Goal: Task Accomplishment & Management: Use online tool/utility

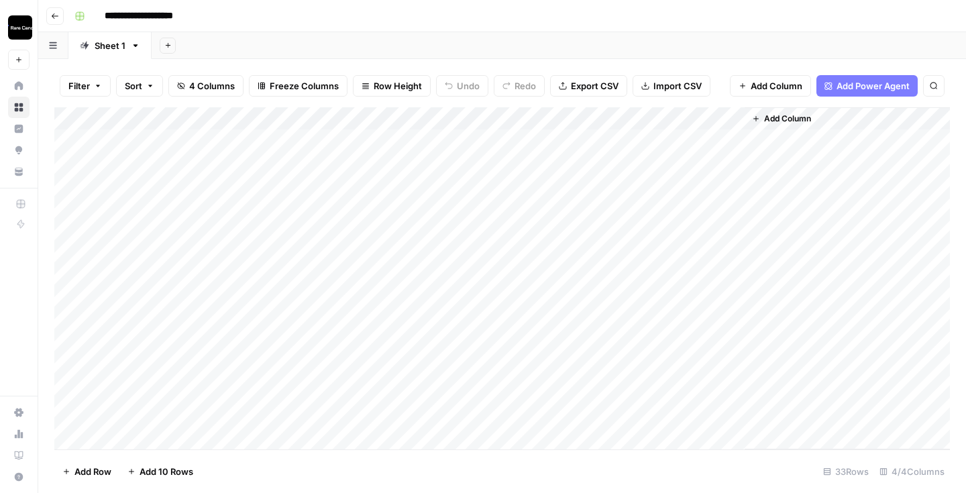
click at [676, 164] on div "Add Column" at bounding box center [502, 278] width 896 height 342
click at [732, 162] on div "Add Column" at bounding box center [502, 278] width 896 height 342
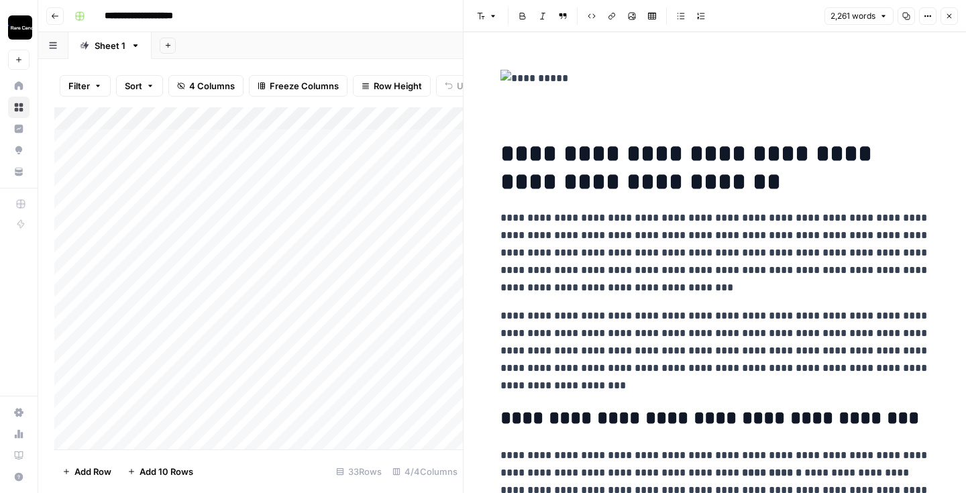
click at [541, 77] on img at bounding box center [714, 78] width 429 height 17
click at [652, 85] on img at bounding box center [714, 78] width 429 height 17
click at [799, 78] on img at bounding box center [714, 78] width 429 height 17
click at [947, 15] on icon "button" at bounding box center [949, 16] width 8 height 8
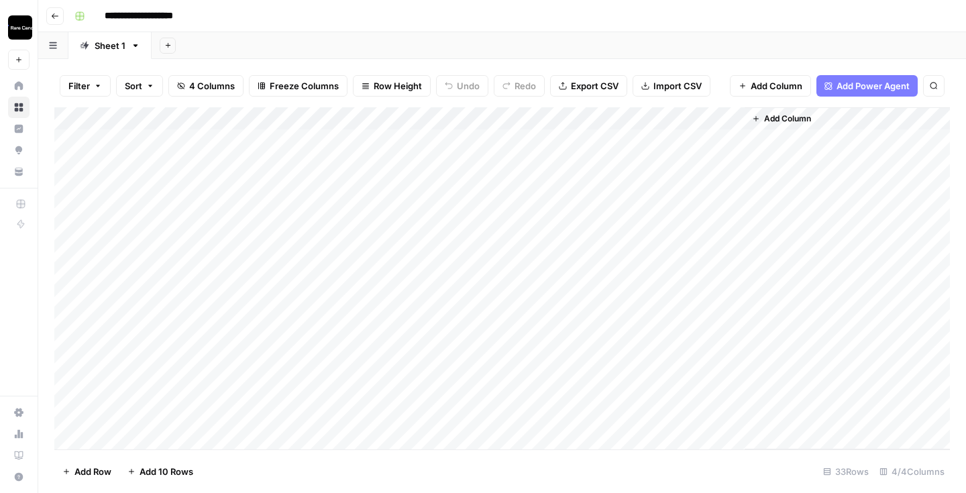
click at [553, 191] on div "Add Column" at bounding box center [502, 278] width 896 height 342
click at [553, 184] on div "Add Column" at bounding box center [502, 278] width 896 height 342
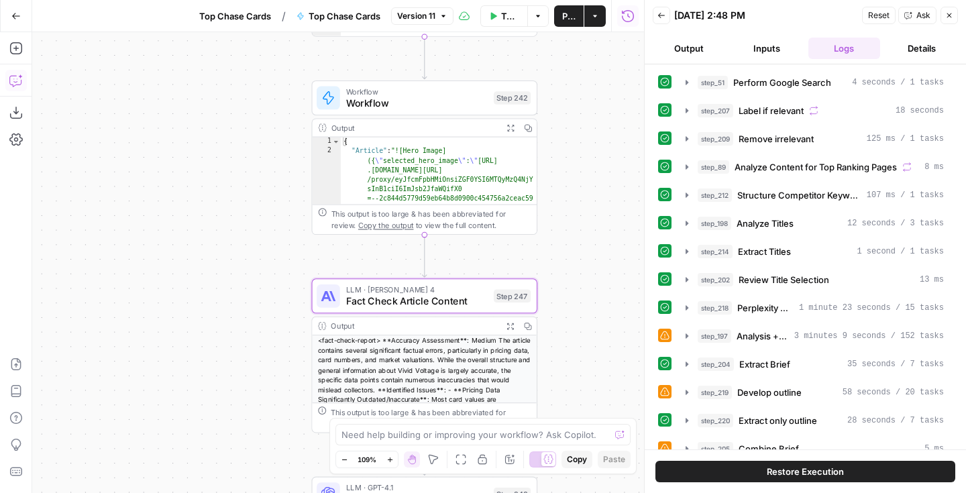
drag, startPoint x: 0, startPoint y: 0, endPoint x: 284, endPoint y: 263, distance: 387.4
click at [284, 263] on div "Workflow Set Inputs Inputs Google Search Perform Google Search Step 51 Output E…" at bounding box center [338, 262] width 612 height 461
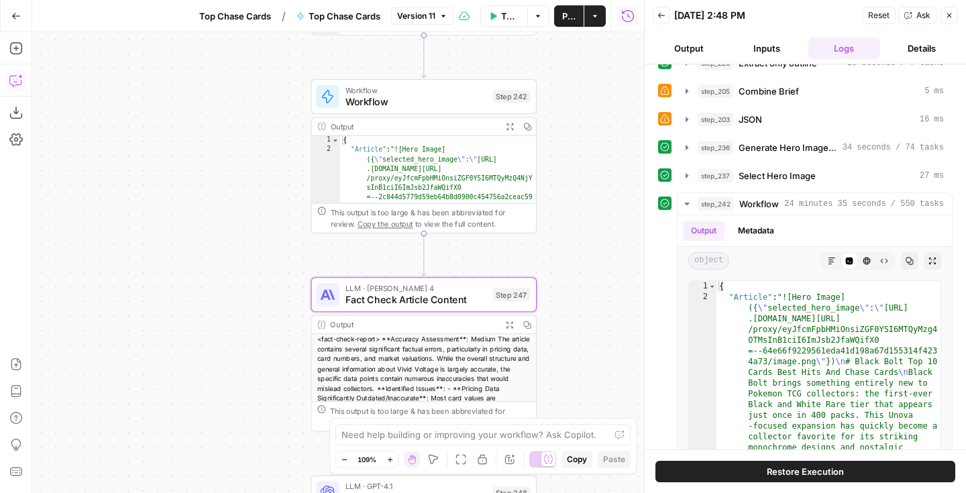
scroll to position [2, 0]
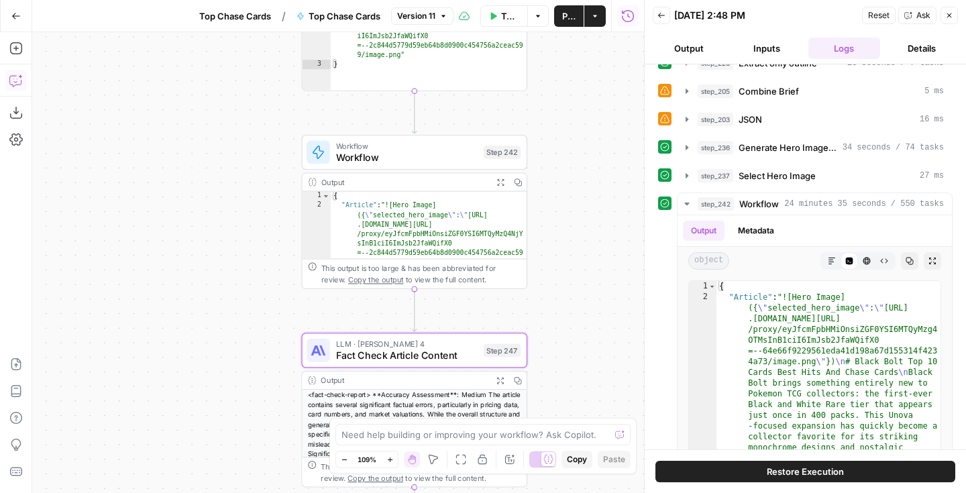
drag, startPoint x: 299, startPoint y: 156, endPoint x: 288, endPoint y: 213, distance: 58.0
click at [288, 213] on div "Workflow Set Inputs Inputs Google Search Perform Google Search Step 51 Output E…" at bounding box center [338, 262] width 612 height 461
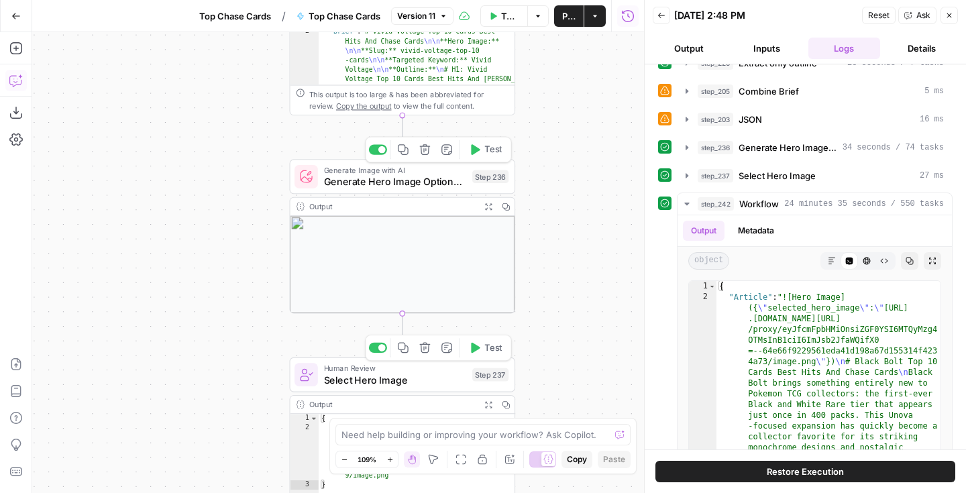
click at [381, 182] on span "Generate Hero Image Options with AI" at bounding box center [395, 181] width 143 height 15
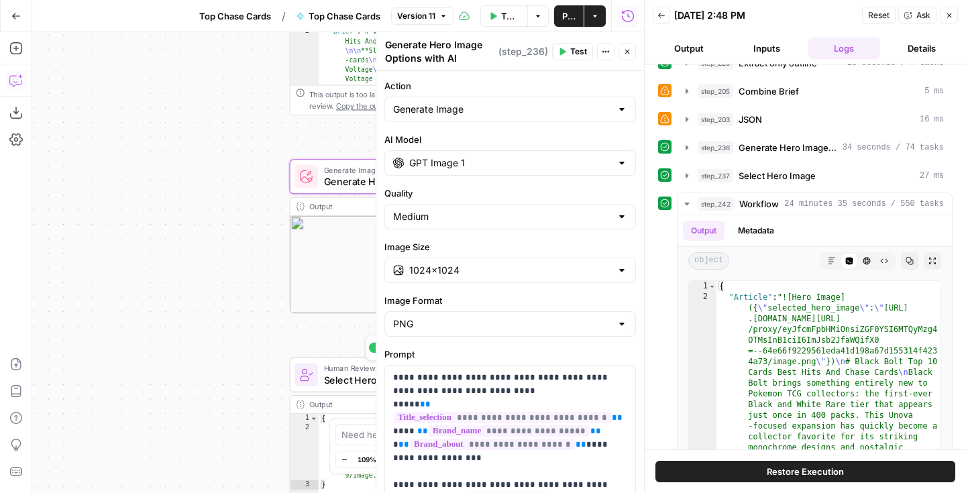
click at [628, 54] on icon "button" at bounding box center [627, 52] width 8 height 8
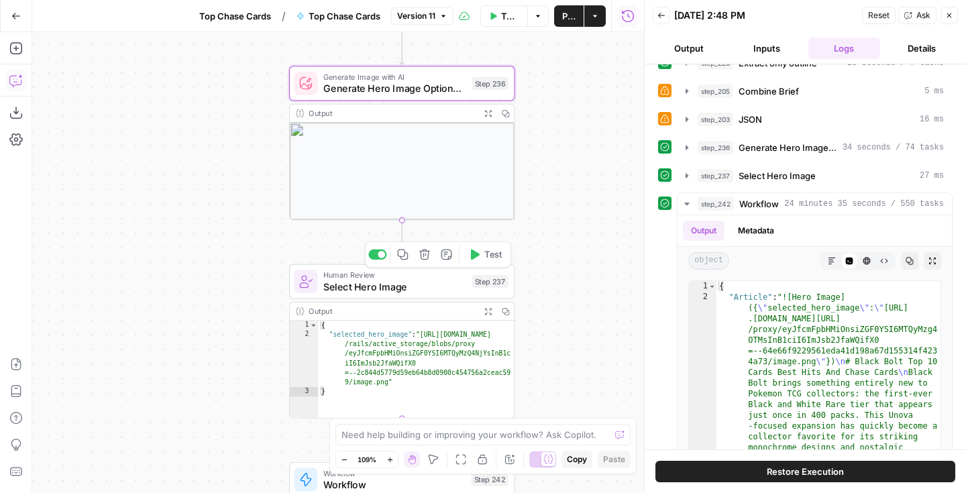
click at [422, 290] on span "Select Hero Image" at bounding box center [394, 286] width 143 height 15
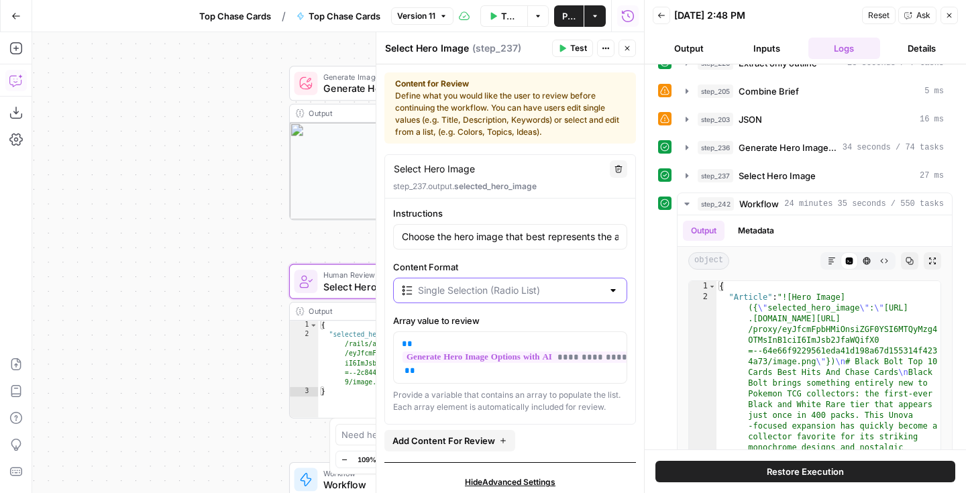
drag, startPoint x: 422, startPoint y: 290, endPoint x: 576, endPoint y: 264, distance: 156.0
click at [576, 264] on div "Content Format" at bounding box center [510, 281] width 234 height 43
type input "Single Selection (Radio List)"
click at [627, 48] on icon "button" at bounding box center [627, 48] width 5 height 5
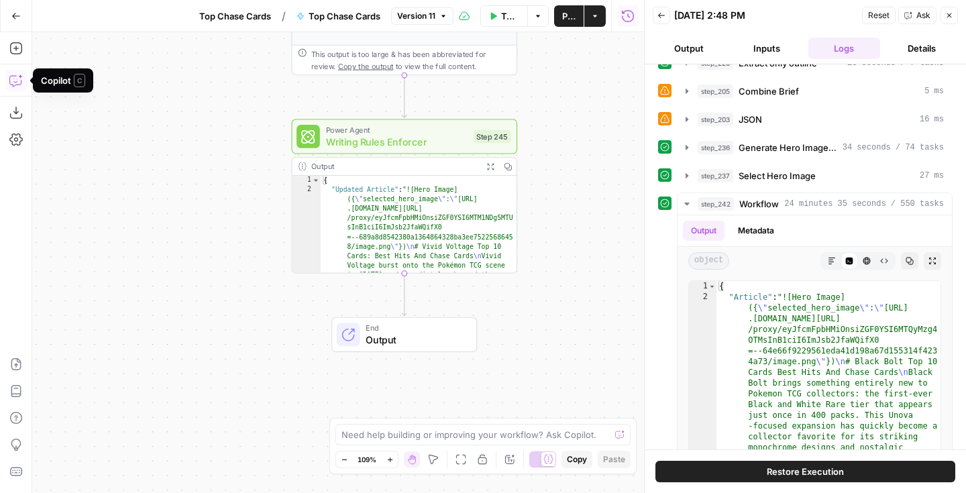
click at [17, 82] on icon "button" at bounding box center [15, 80] width 13 height 13
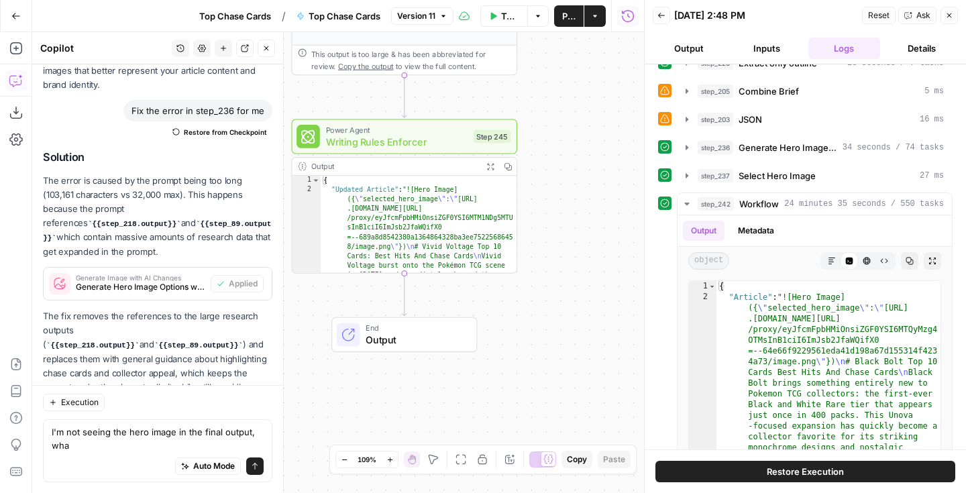
scroll to position [2960, 0]
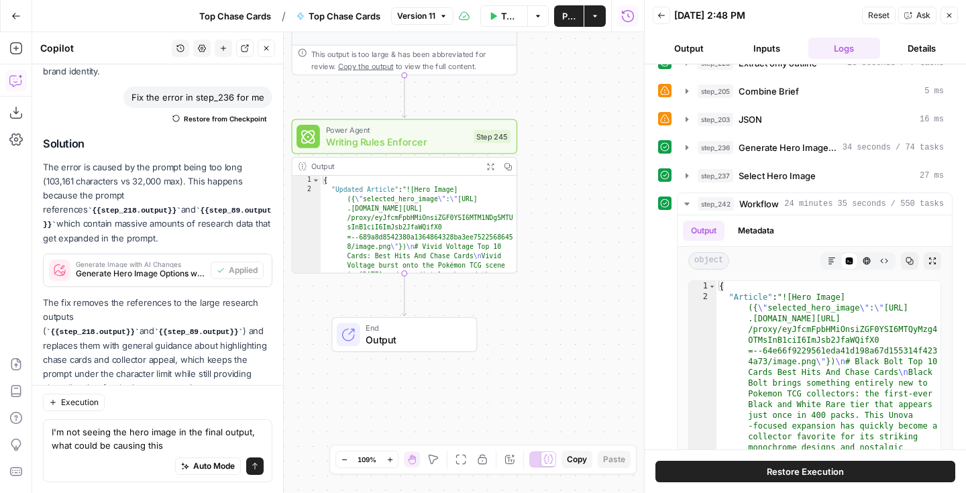
type textarea "I'm not seeing the hero image in the final output, what could be causing this?"
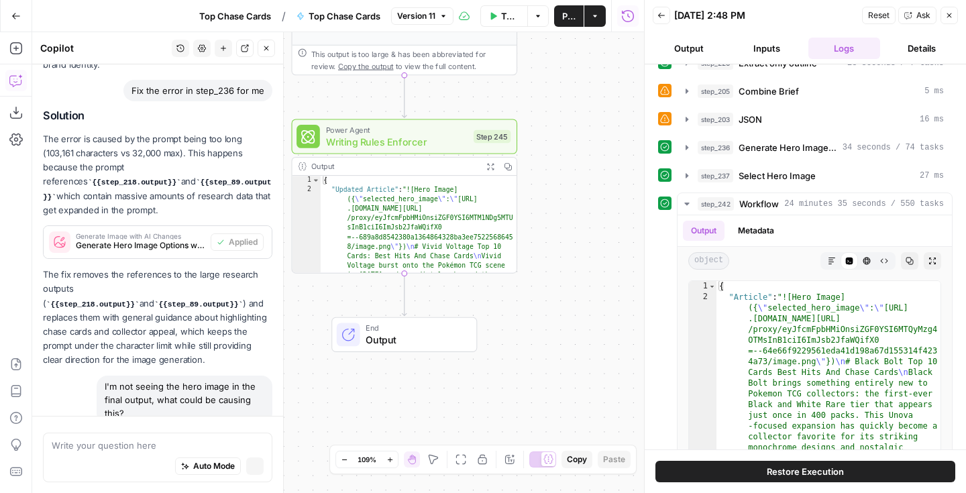
scroll to position [2825, 0]
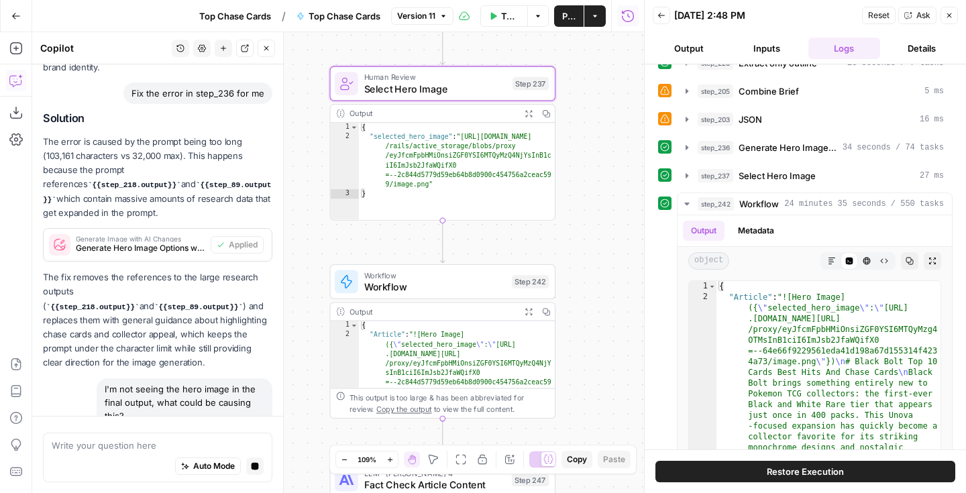
drag, startPoint x: 571, startPoint y: 211, endPoint x: 572, endPoint y: 182, distance: 28.9
click at [572, 115] on div "Workflow Set Inputs Inputs Google Search Perform Google Search Step 51 Output E…" at bounding box center [338, 262] width 612 height 461
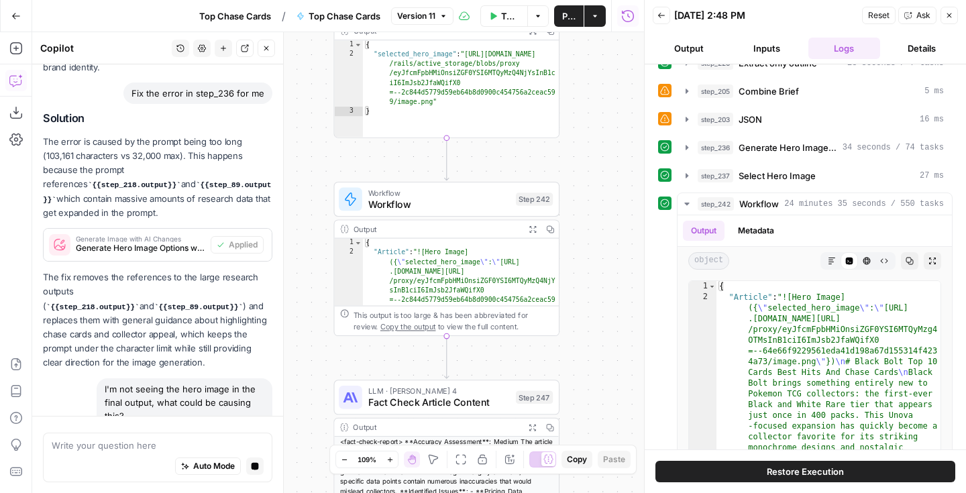
drag, startPoint x: 564, startPoint y: 246, endPoint x: 568, endPoint y: 163, distance: 82.6
click at [568, 163] on div "Workflow Set Inputs Inputs Google Search Perform Google Search Step 51 Output E…" at bounding box center [338, 262] width 612 height 461
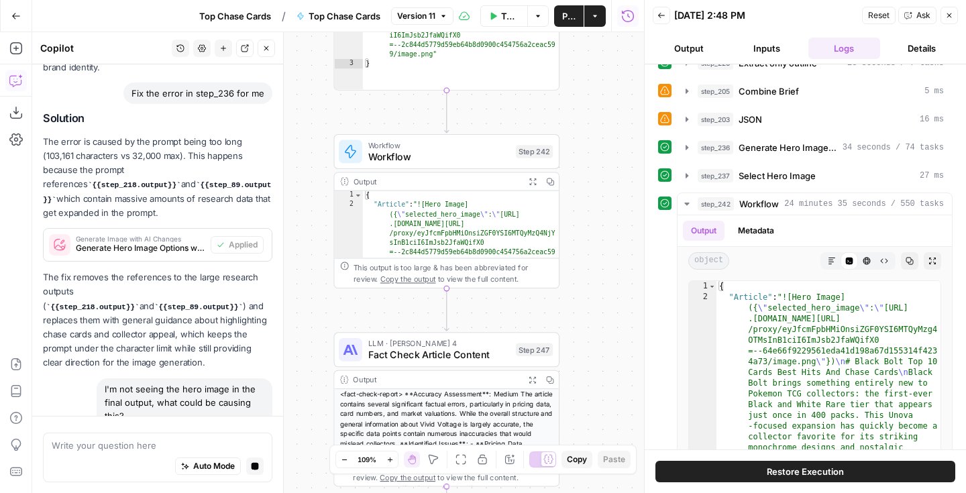
drag, startPoint x: 581, startPoint y: 286, endPoint x: 581, endPoint y: 238, distance: 48.3
click at [581, 238] on div "Workflow Set Inputs Inputs Google Search Perform Google Search Step 51 Output E…" at bounding box center [338, 262] width 612 height 461
click at [451, 146] on span "Workflow" at bounding box center [439, 143] width 142 height 11
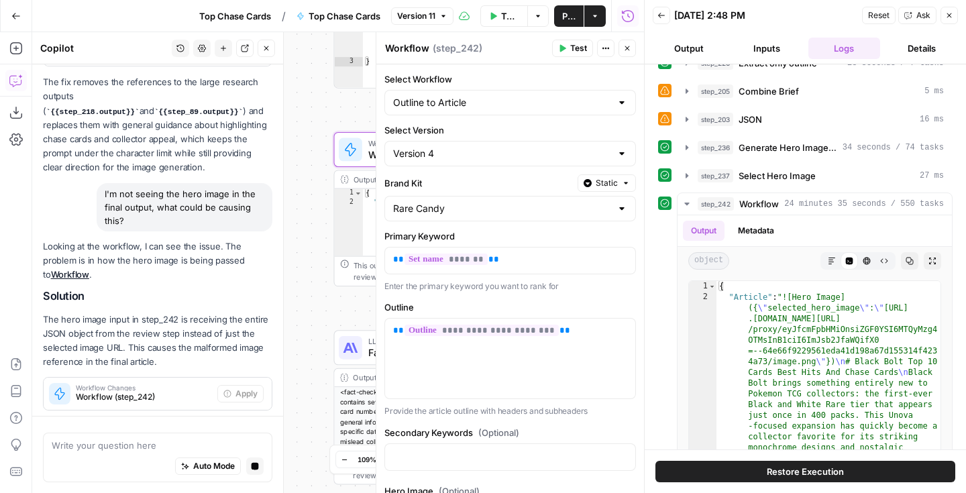
scroll to position [3034, 0]
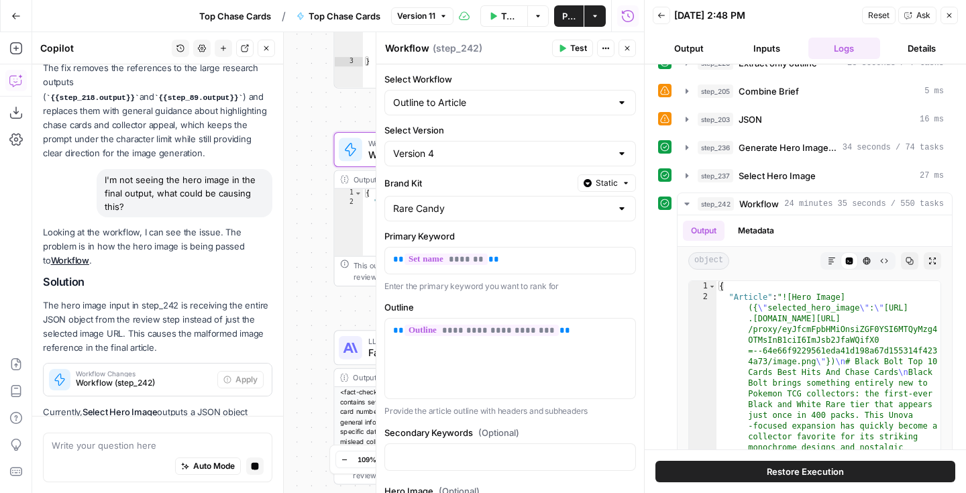
click at [630, 44] on icon "button" at bounding box center [627, 48] width 8 height 8
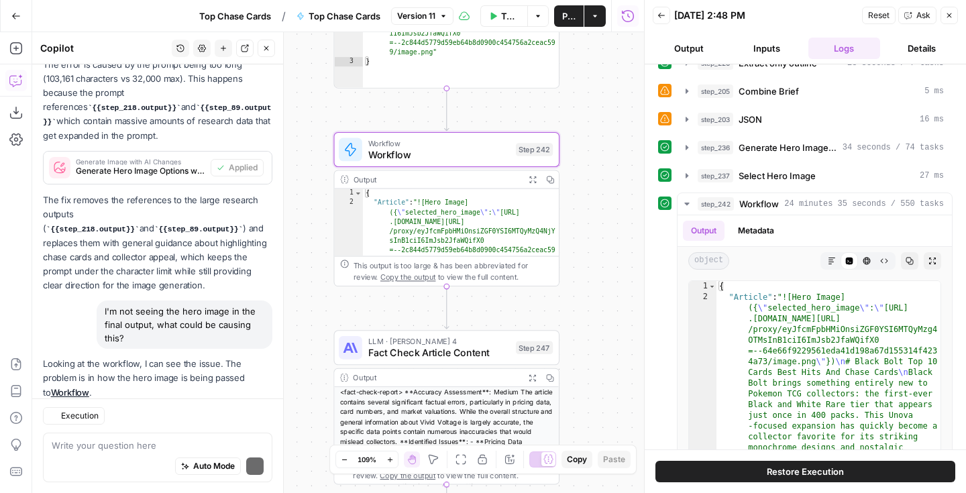
scroll to position [3262, 0]
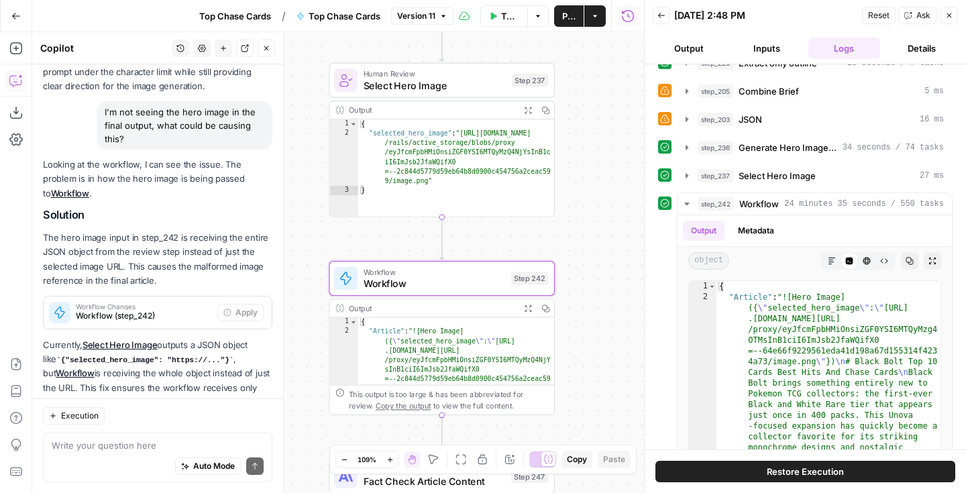
drag, startPoint x: 596, startPoint y: 158, endPoint x: 591, endPoint y: 287, distance: 128.9
click at [591, 287] on div "Workflow Set Inputs Inputs Google Search Perform Google Search Step 51 Output E…" at bounding box center [338, 262] width 612 height 461
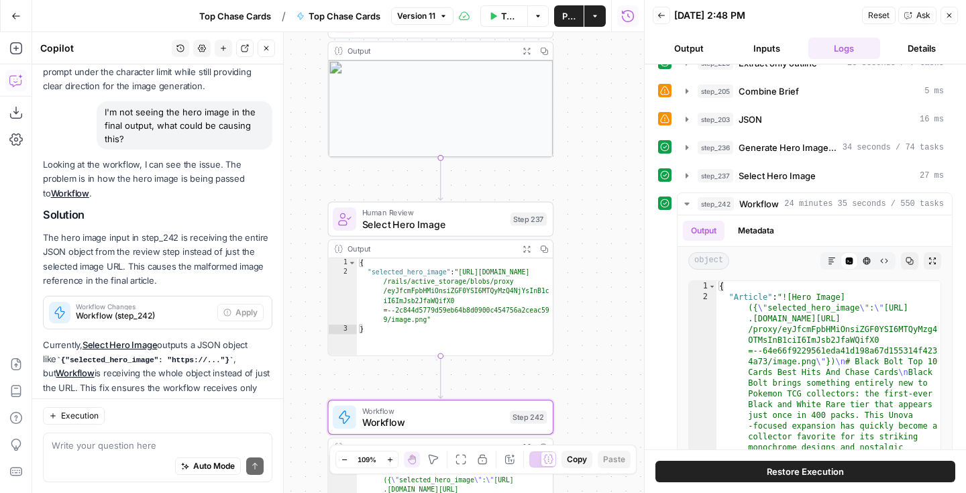
drag, startPoint x: 586, startPoint y: 162, endPoint x: 584, endPoint y: 301, distance: 138.2
click at [584, 301] on div "Workflow Set Inputs Inputs Google Search Perform Google Search Step 51 Output E…" at bounding box center [338, 262] width 612 height 461
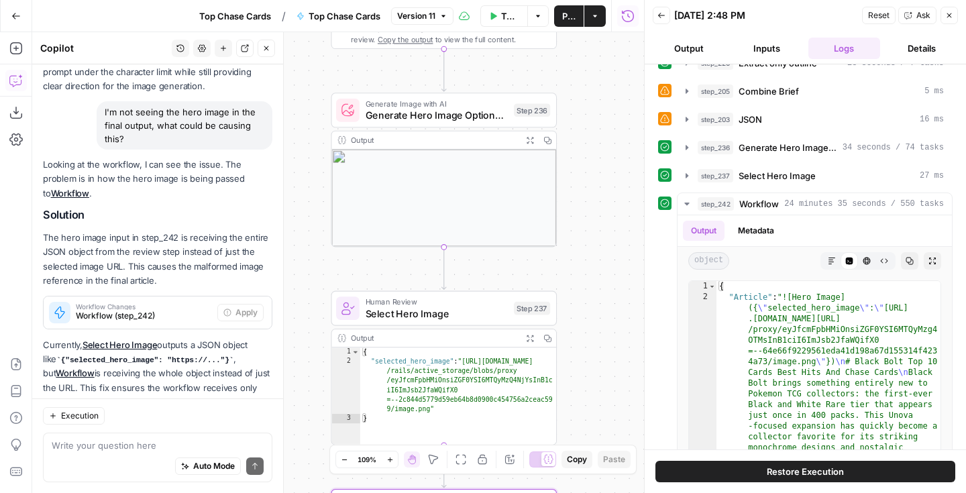
drag, startPoint x: 584, startPoint y: 205, endPoint x: 588, endPoint y: 294, distance: 89.3
click at [588, 294] on div "Workflow Set Inputs Inputs Google Search Perform Google Search Step 51 Output E…" at bounding box center [338, 262] width 612 height 461
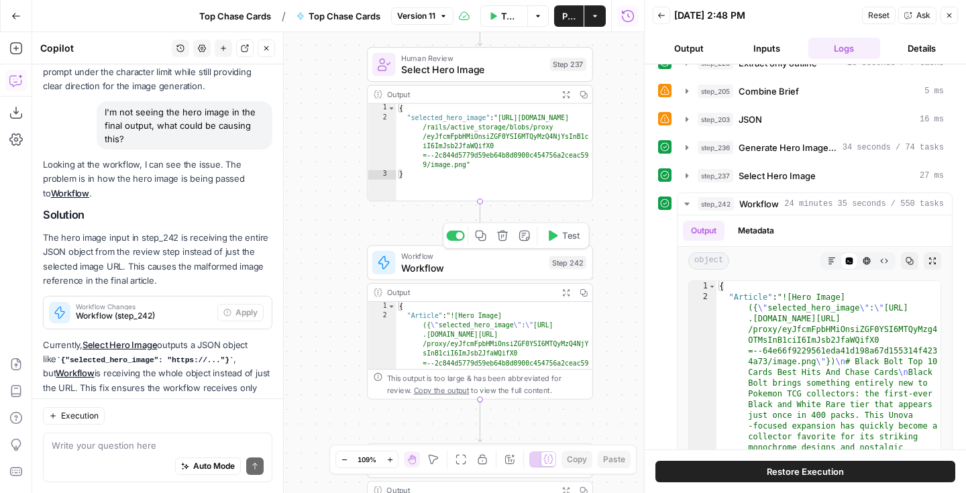
click at [464, 260] on span "Workflow" at bounding box center [472, 267] width 142 height 15
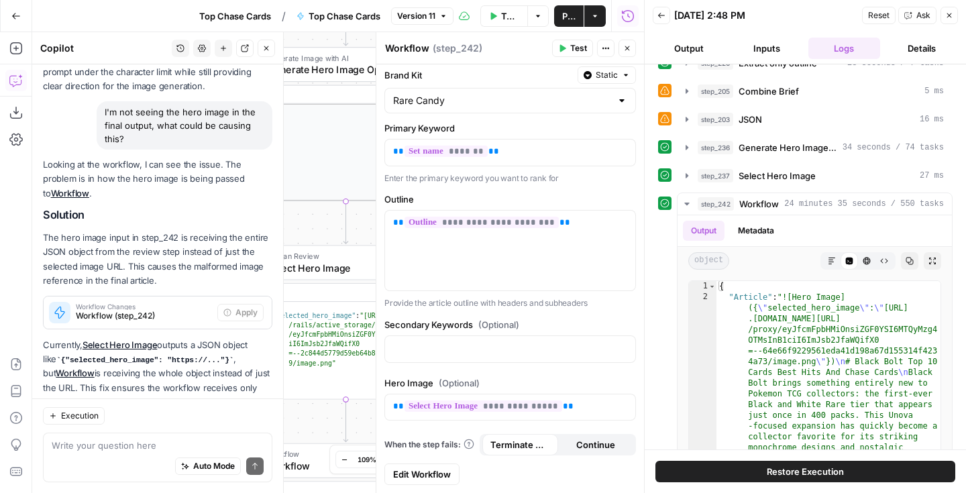
click at [177, 409] on div "Execution" at bounding box center [157, 415] width 229 height 17
click at [148, 447] on textarea at bounding box center [158, 445] width 212 height 13
type textarea "How do I give it the clean url"
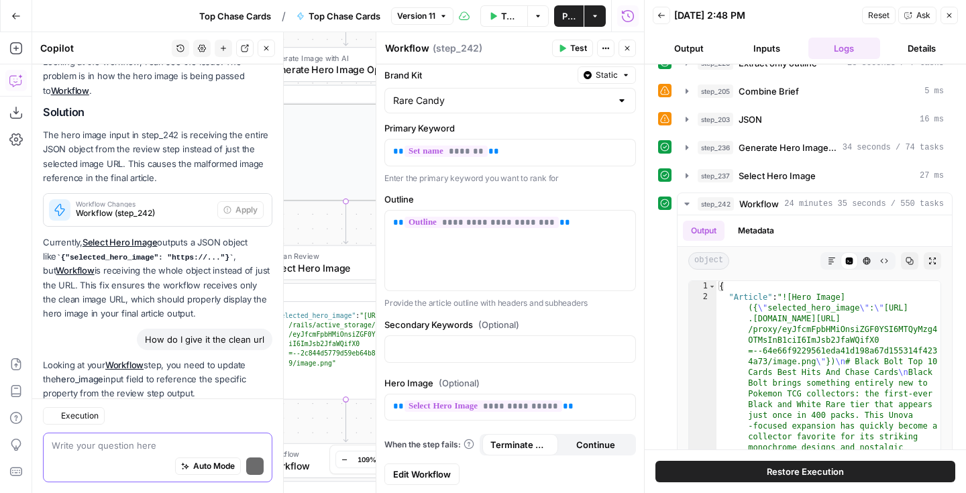
scroll to position [3566, 0]
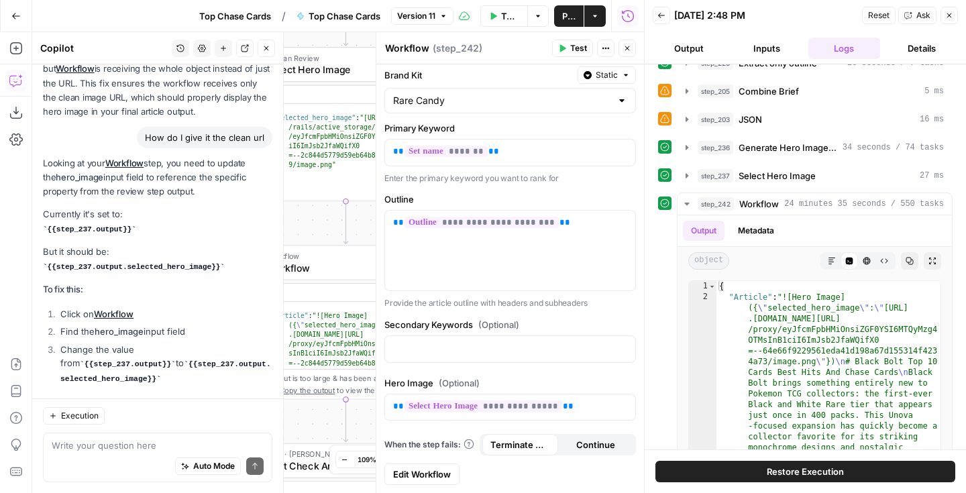
drag, startPoint x: 48, startPoint y: 207, endPoint x: 220, endPoint y: 207, distance: 172.4
click at [220, 263] on code "{{step_237.output.selected_hero_image}}" at bounding box center [134, 267] width 182 height 8
copy code "{{step_237.output.selected_hero_image}}"
click at [593, 409] on p "**********" at bounding box center [510, 406] width 234 height 13
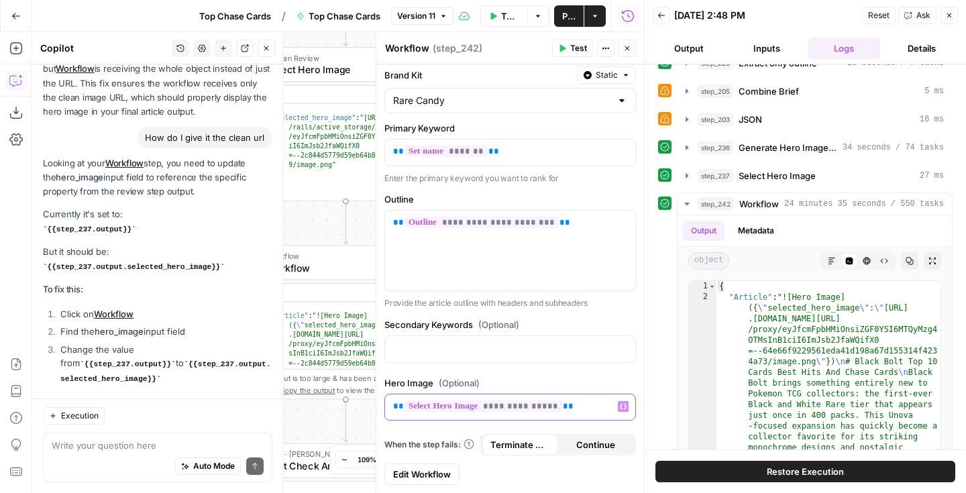
click at [593, 409] on p "**********" at bounding box center [510, 406] width 234 height 13
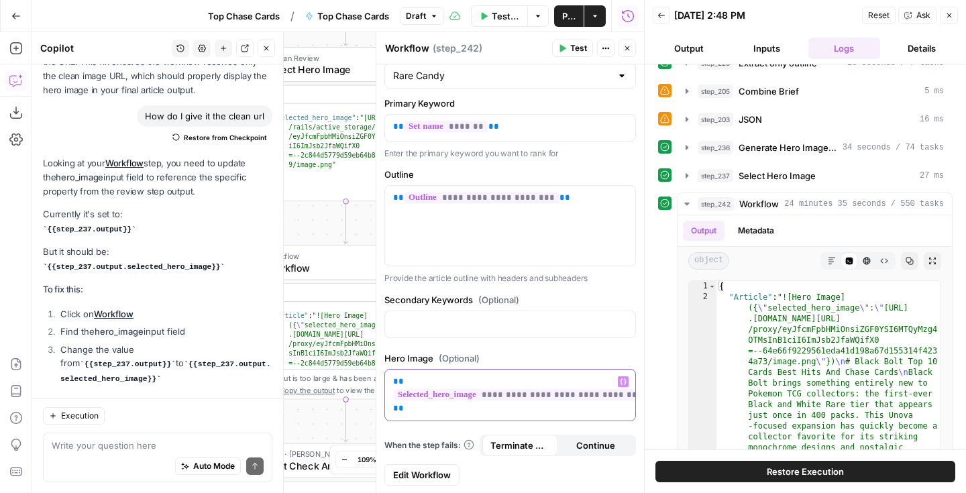
scroll to position [0, 0]
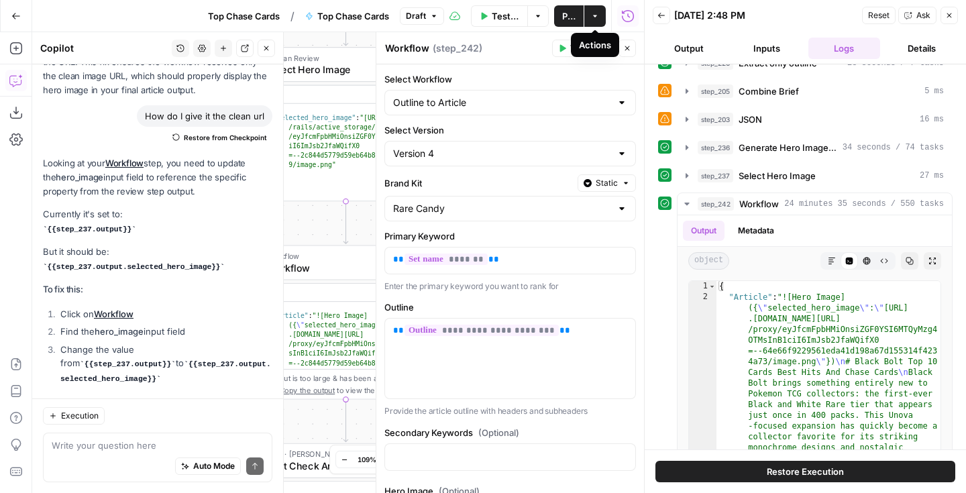
click at [592, 15] on icon "button" at bounding box center [595, 16] width 8 height 8
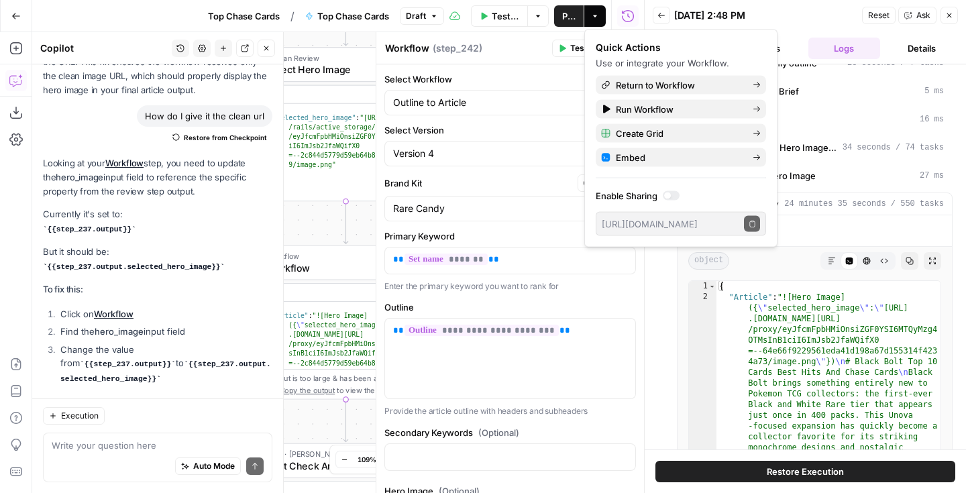
click at [592, 15] on icon "button" at bounding box center [595, 16] width 8 height 8
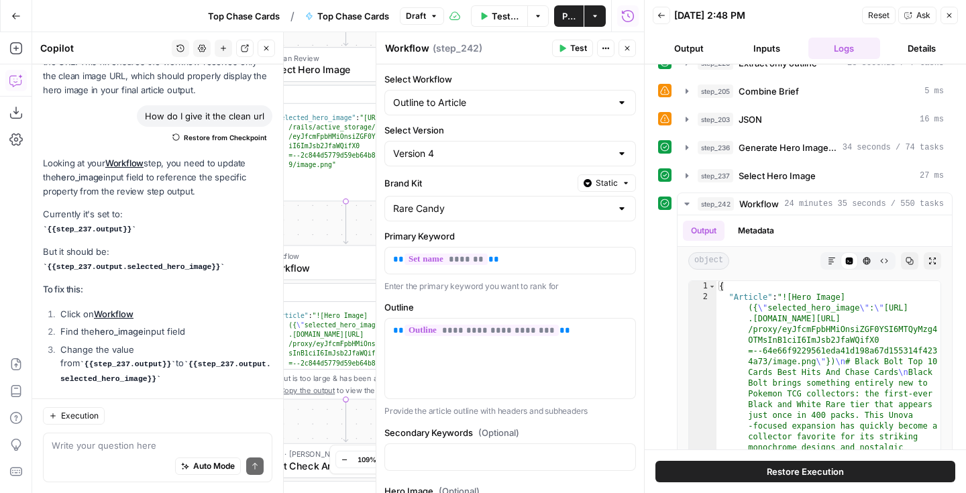
click at [572, 13] on span "Publish" at bounding box center [568, 15] width 13 height 13
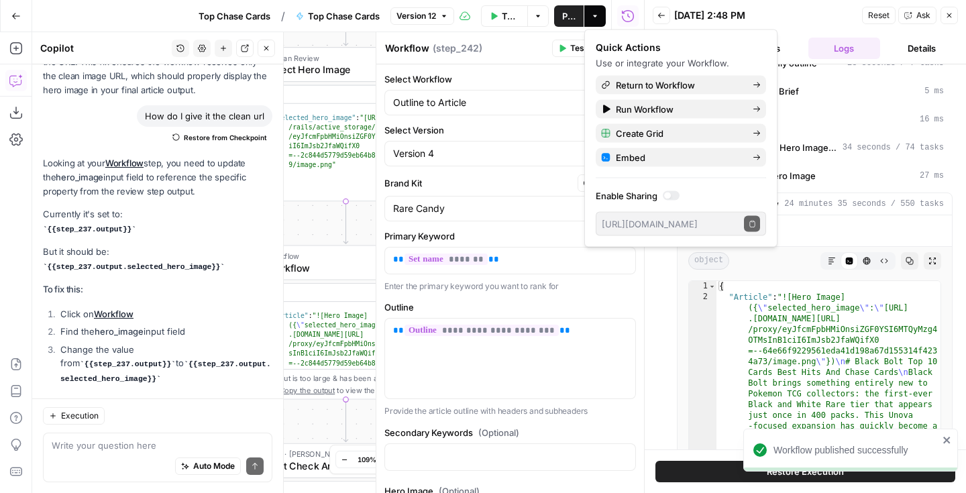
click at [953, 12] on icon "button" at bounding box center [949, 15] width 8 height 8
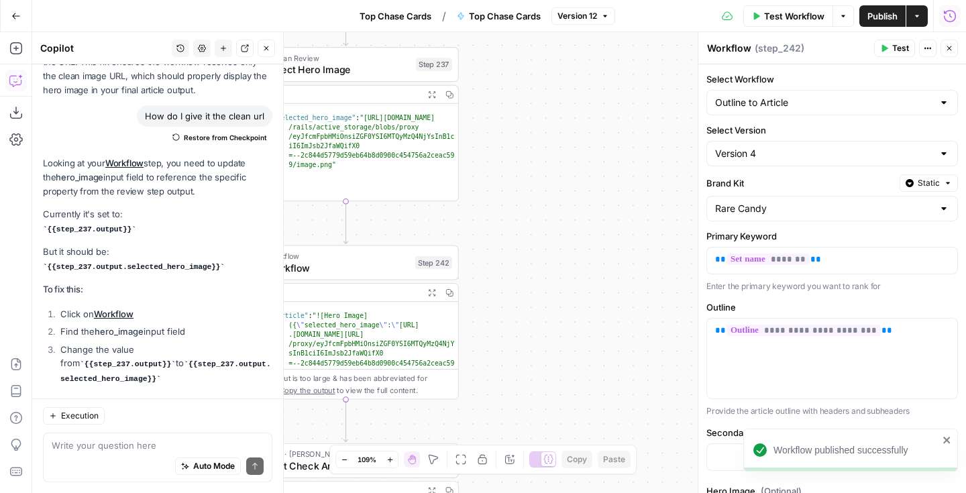
click at [950, 56] on button "Close" at bounding box center [949, 48] width 17 height 17
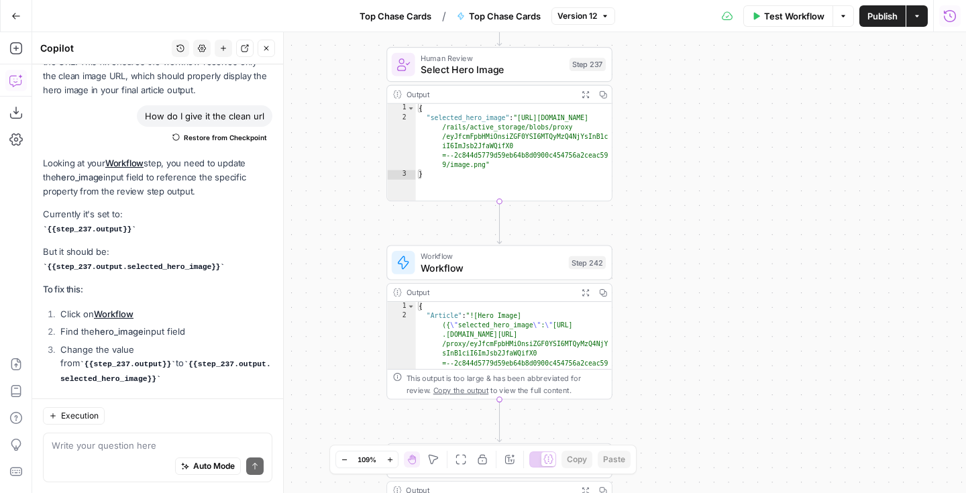
click at [638, 214] on div "Workflow Set Inputs Inputs Google Search Perform Google Search Step 51 Output E…" at bounding box center [499, 262] width 934 height 461
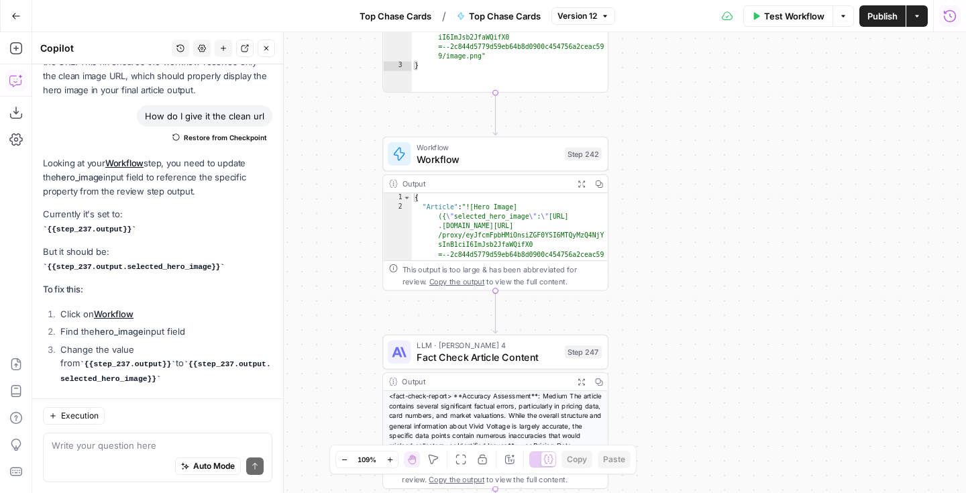
drag, startPoint x: 629, startPoint y: 303, endPoint x: 629, endPoint y: 196, distance: 106.7
click at [629, 196] on div "Workflow Set Inputs Inputs Google Search Perform Google Search Step 51 Output E…" at bounding box center [499, 262] width 934 height 461
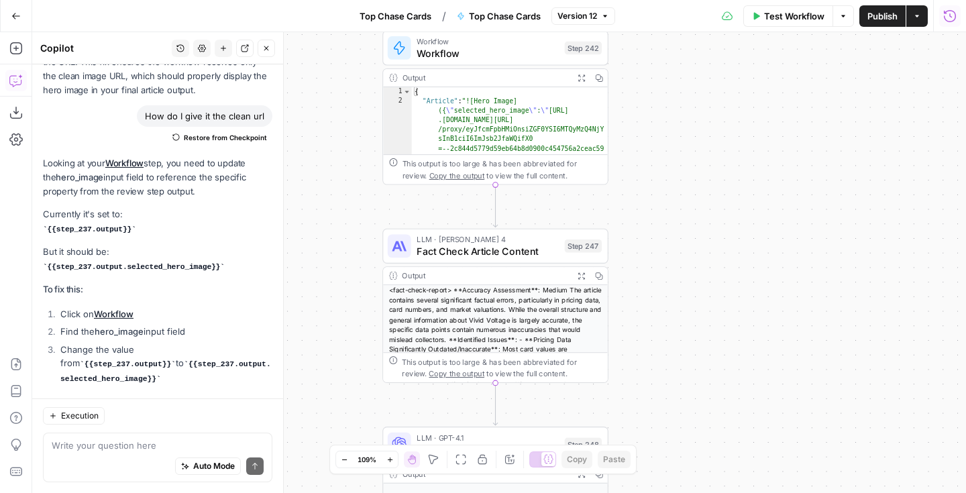
drag, startPoint x: 652, startPoint y: 198, endPoint x: 652, endPoint y: 189, distance: 9.4
click at [652, 189] on div "Workflow Set Inputs Inputs Google Search Perform Google Search Step 51 Output E…" at bounding box center [499, 262] width 934 height 461
click at [128, 445] on textarea at bounding box center [158, 445] width 212 height 13
type textarea "I"
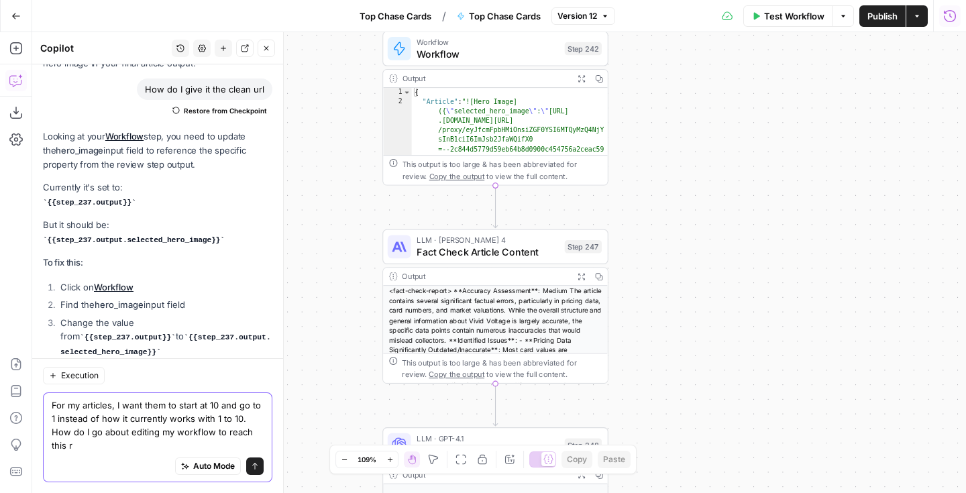
scroll to position [3649, 0]
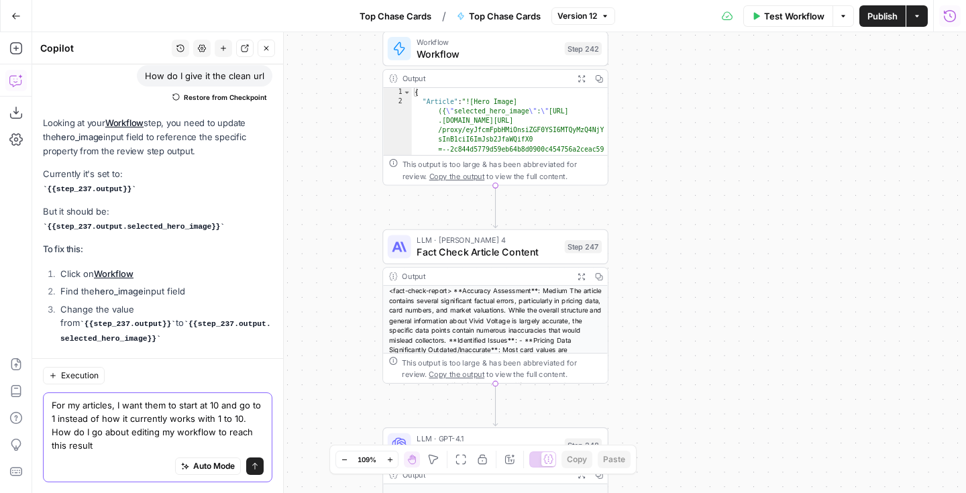
type textarea "For my articles, I want them to start at 10 and go to 1 instead of how it curre…"
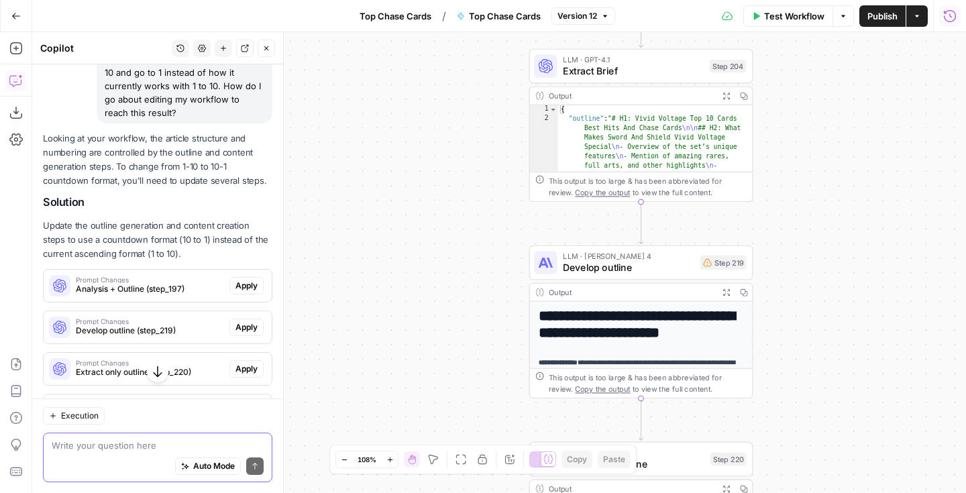
scroll to position [4014, 0]
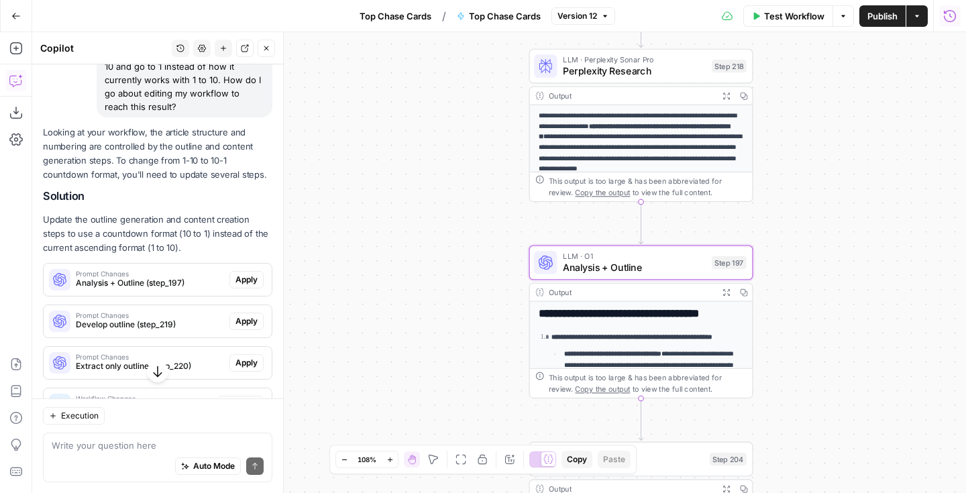
click at [250, 274] on span "Apply" at bounding box center [246, 280] width 22 height 12
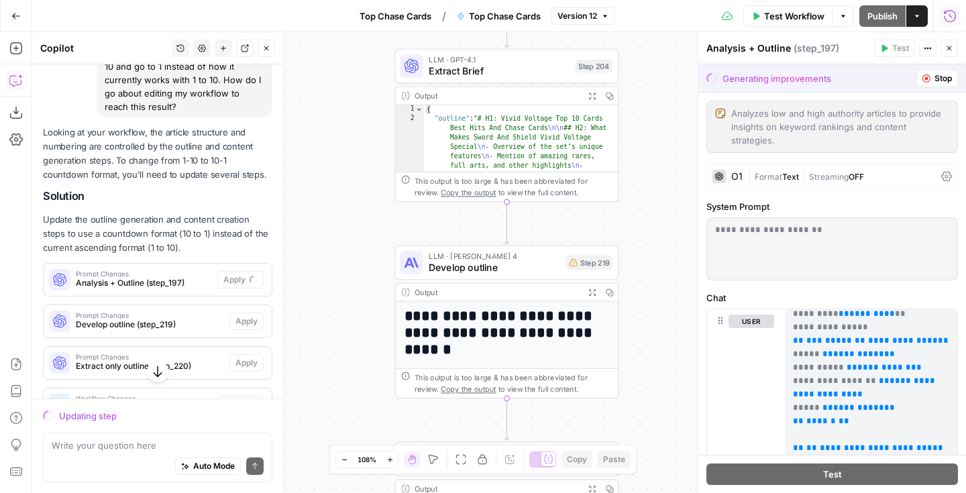
scroll to position [0, 0]
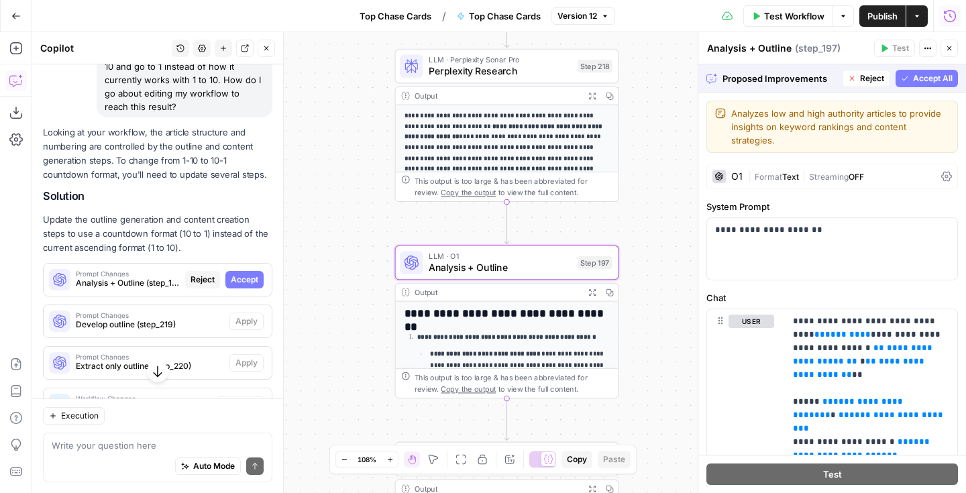
click at [245, 274] on span "Accept" at bounding box center [245, 280] width 28 height 12
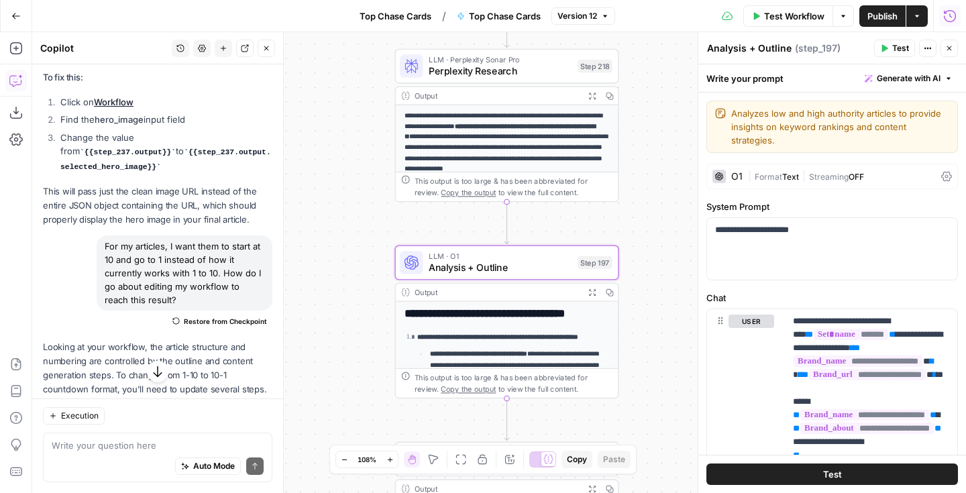
scroll to position [4036, 0]
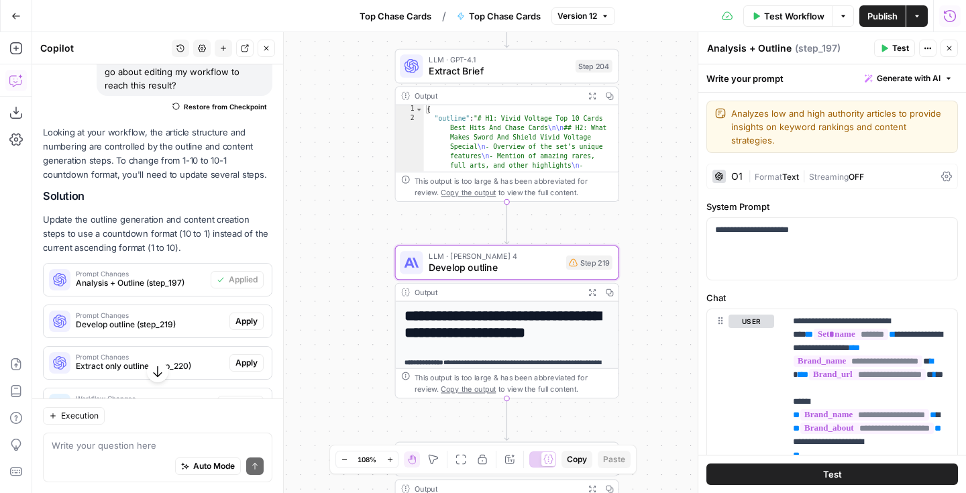
click at [246, 315] on span "Apply" at bounding box center [246, 321] width 22 height 12
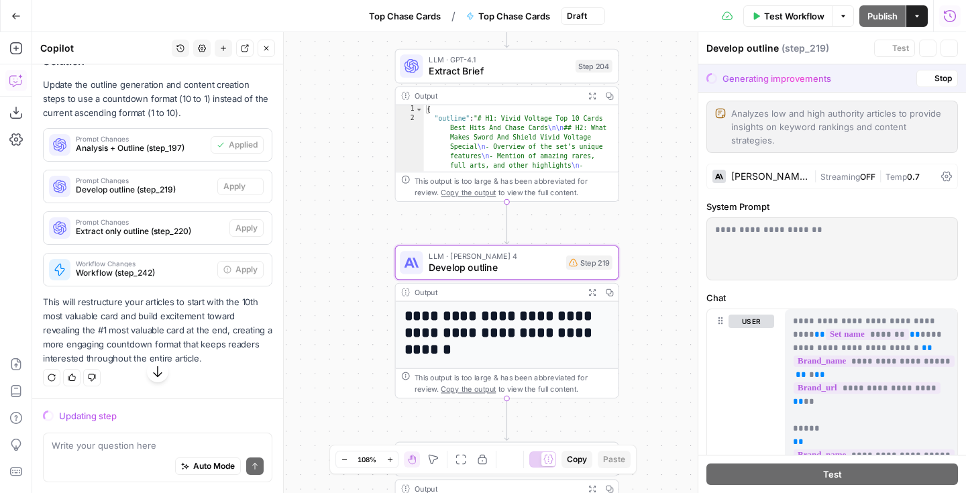
scroll to position [3821, 0]
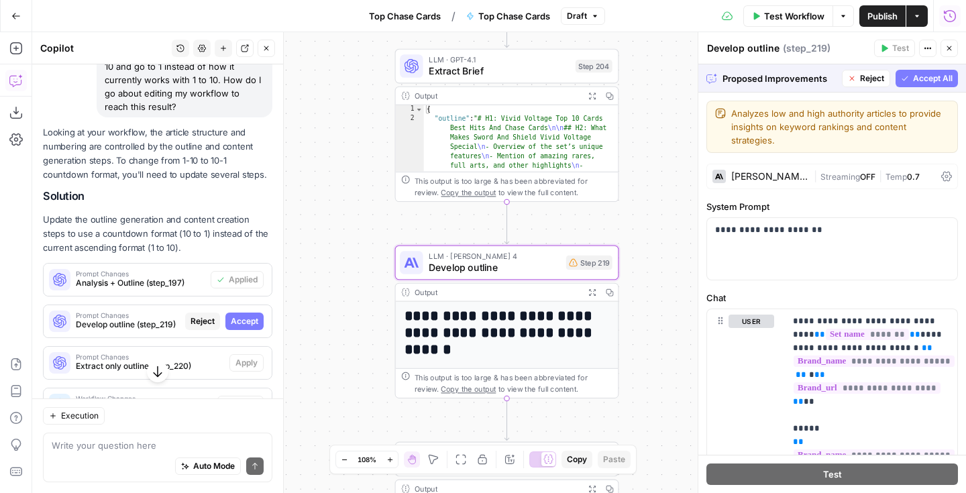
click at [246, 315] on span "Accept" at bounding box center [245, 321] width 28 height 12
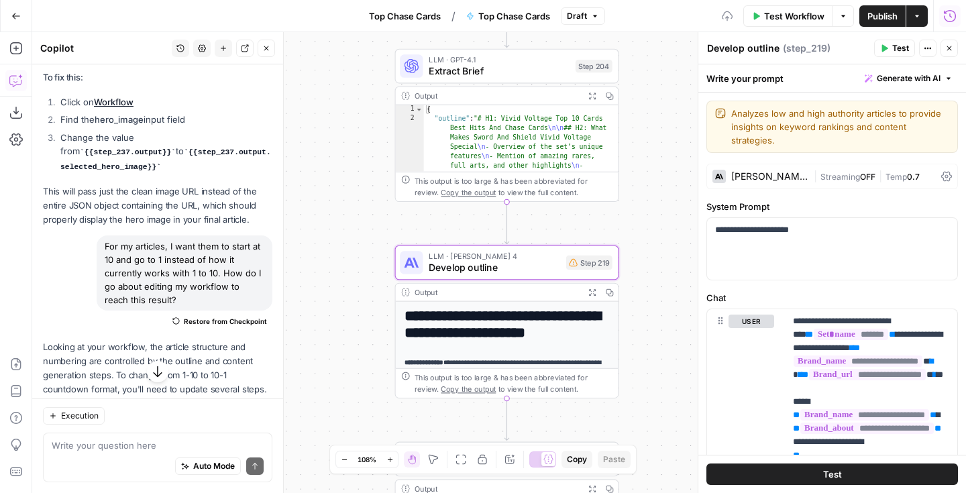
scroll to position [4036, 0]
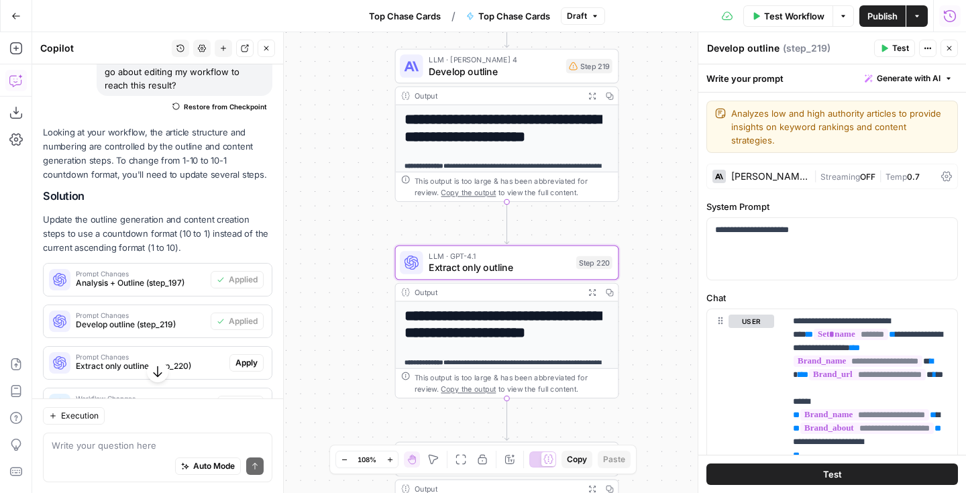
click at [244, 357] on span "Apply" at bounding box center [246, 363] width 22 height 12
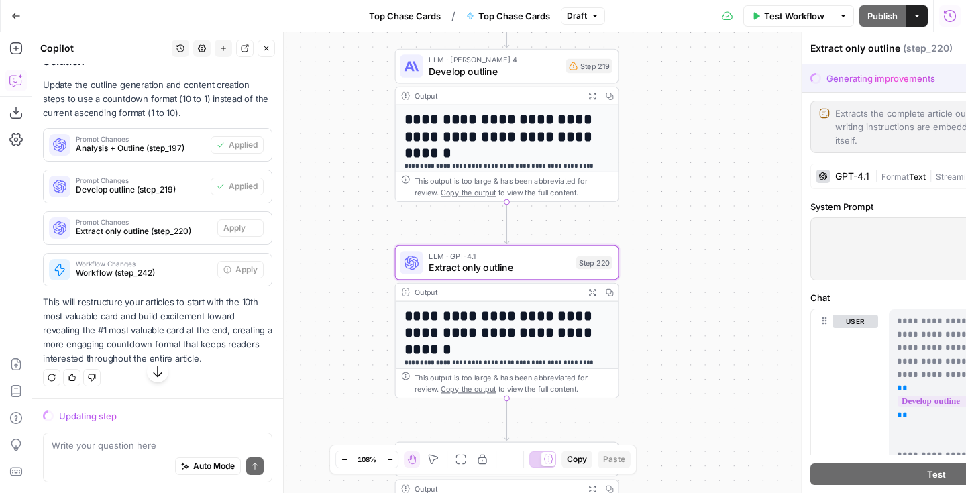
scroll to position [3821, 0]
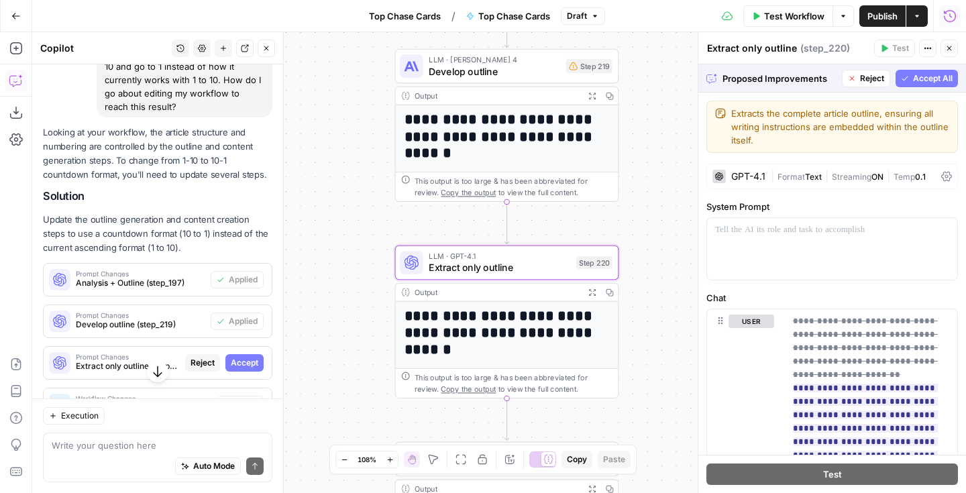
click at [250, 357] on span "Accept" at bounding box center [245, 363] width 28 height 12
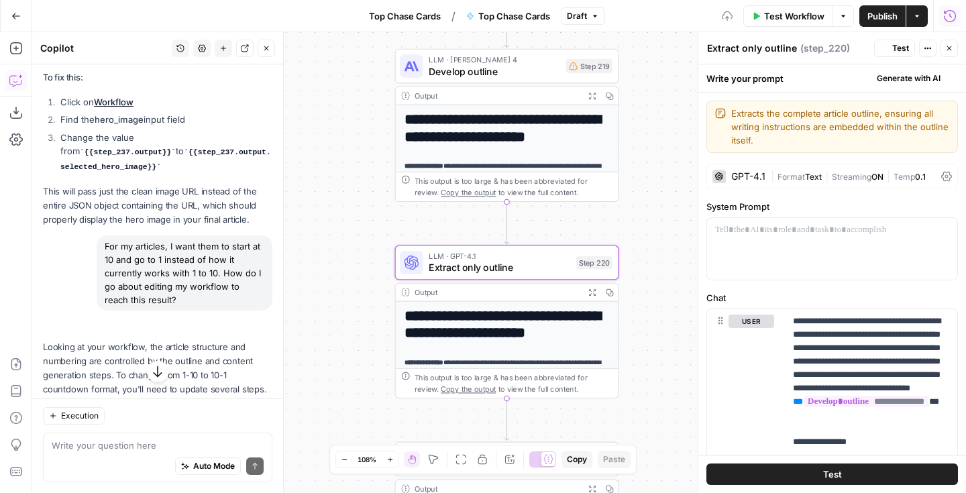
scroll to position [4036, 0]
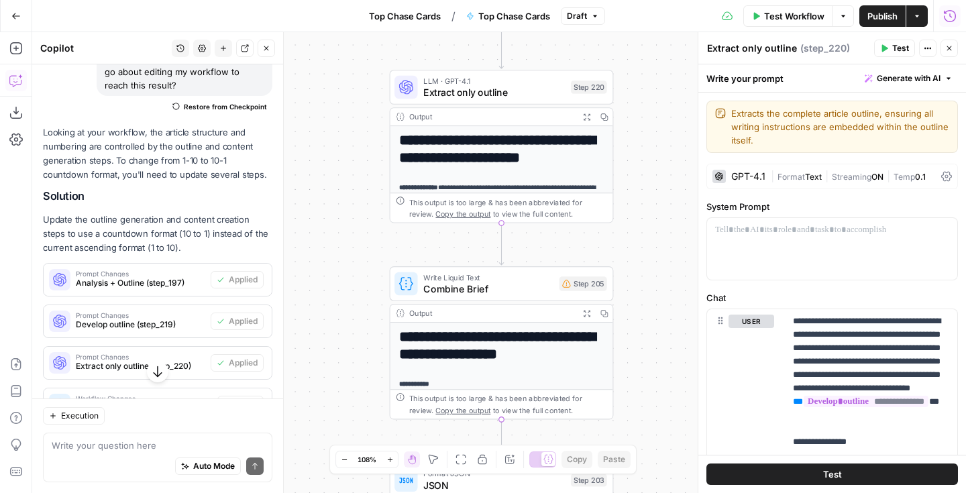
click at [871, 9] on span "Publish" at bounding box center [882, 15] width 30 height 13
